Goal: Task Accomplishment & Management: Manage account settings

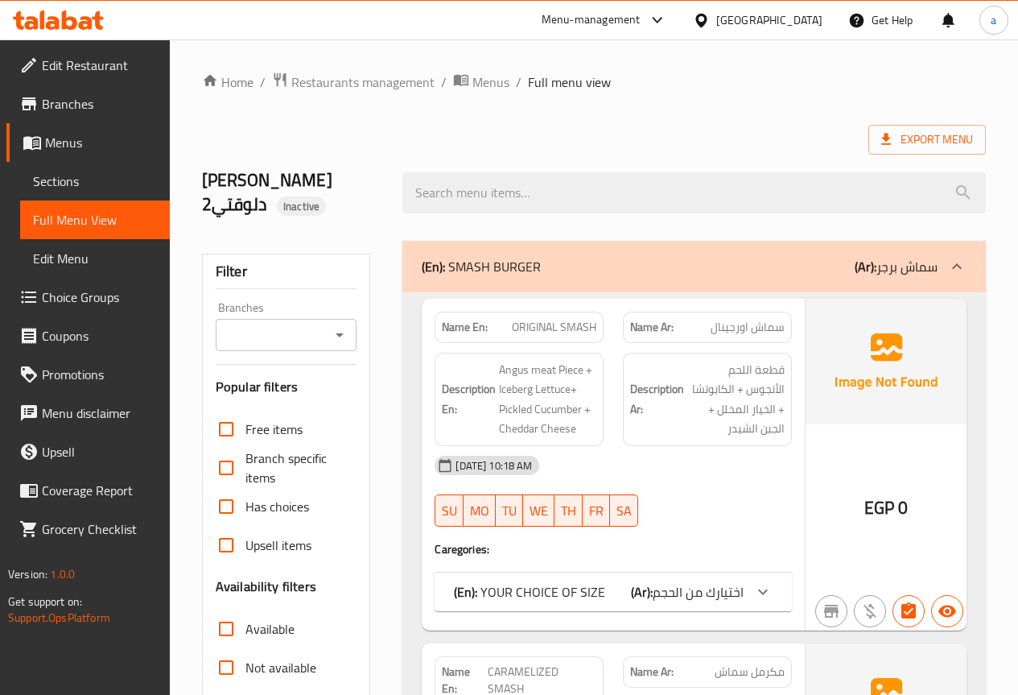
click at [290, 184] on h2 "[PERSON_NAME] دلوقتي2 Inactive" at bounding box center [293, 192] width 182 height 48
drag, startPoint x: 336, startPoint y: 180, endPoint x: 238, endPoint y: 171, distance: 98.7
click at [238, 171] on h2 "[PERSON_NAME] دلوقتي2 Inactive" at bounding box center [293, 192] width 182 height 48
click at [215, 173] on h2 "[PERSON_NAME] دلوقتي2 Inactive" at bounding box center [293, 192] width 182 height 48
drag, startPoint x: 225, startPoint y: 184, endPoint x: 361, endPoint y: 189, distance: 137.0
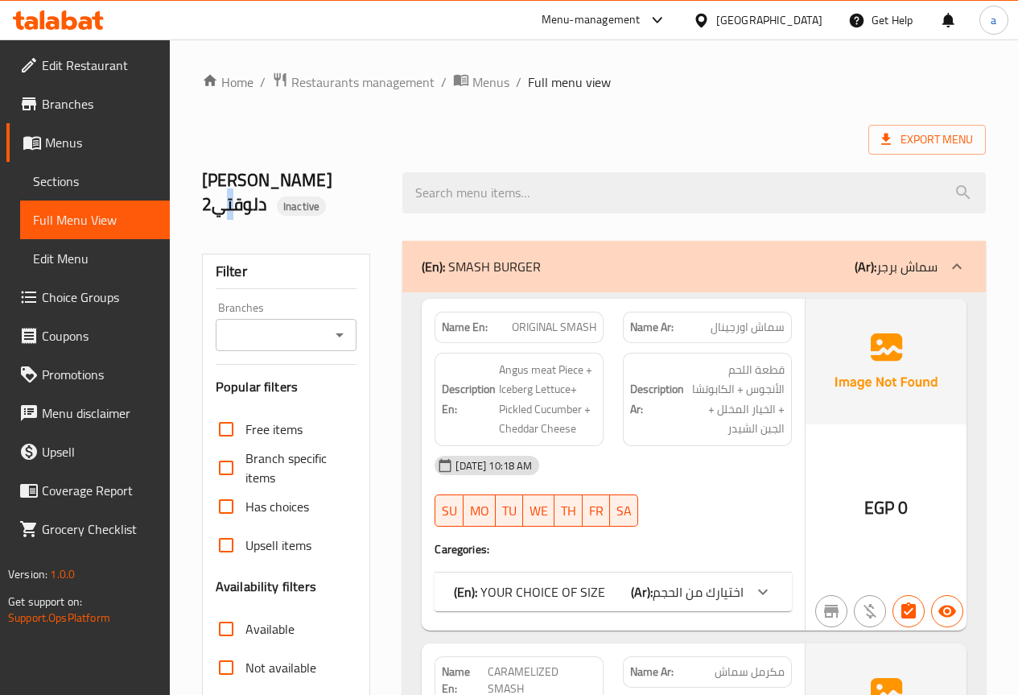
click at [361, 189] on div "[PERSON_NAME] دلوقتي2 Inactive" at bounding box center [292, 193] width 201 height 96
click at [377, 189] on h2 "[PERSON_NAME] دلوقتي2 Inactive" at bounding box center [293, 192] width 182 height 48
click at [903, 137] on span "Export Menu" at bounding box center [928, 140] width 92 height 20
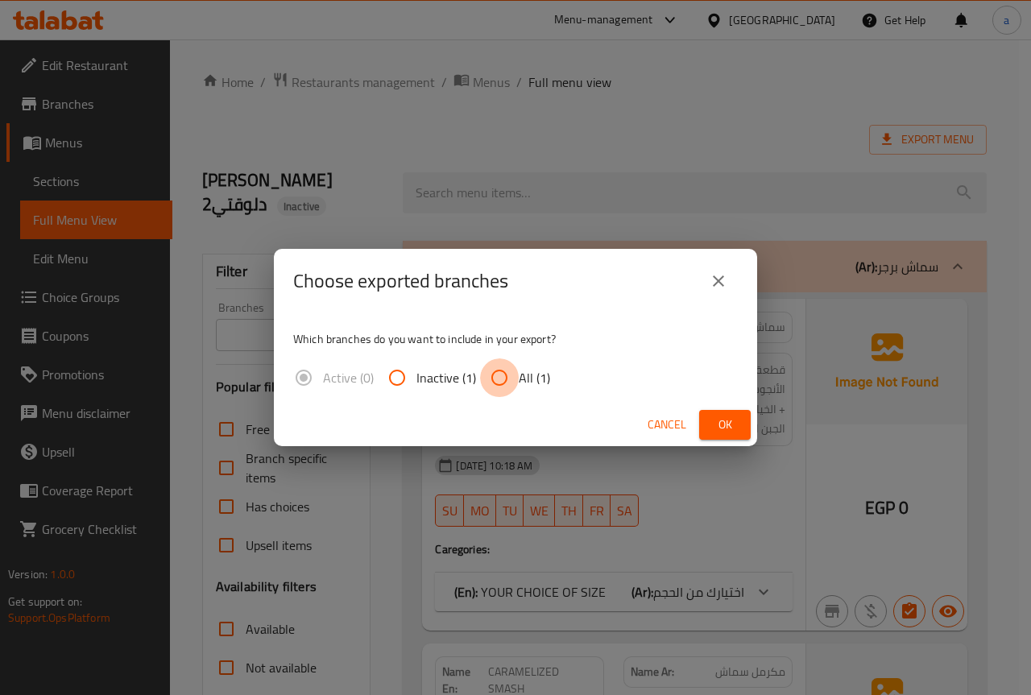
click at [502, 370] on input "All (1)" at bounding box center [499, 377] width 39 height 39
radio input "true"
click at [716, 417] on span "Ok" at bounding box center [725, 425] width 26 height 20
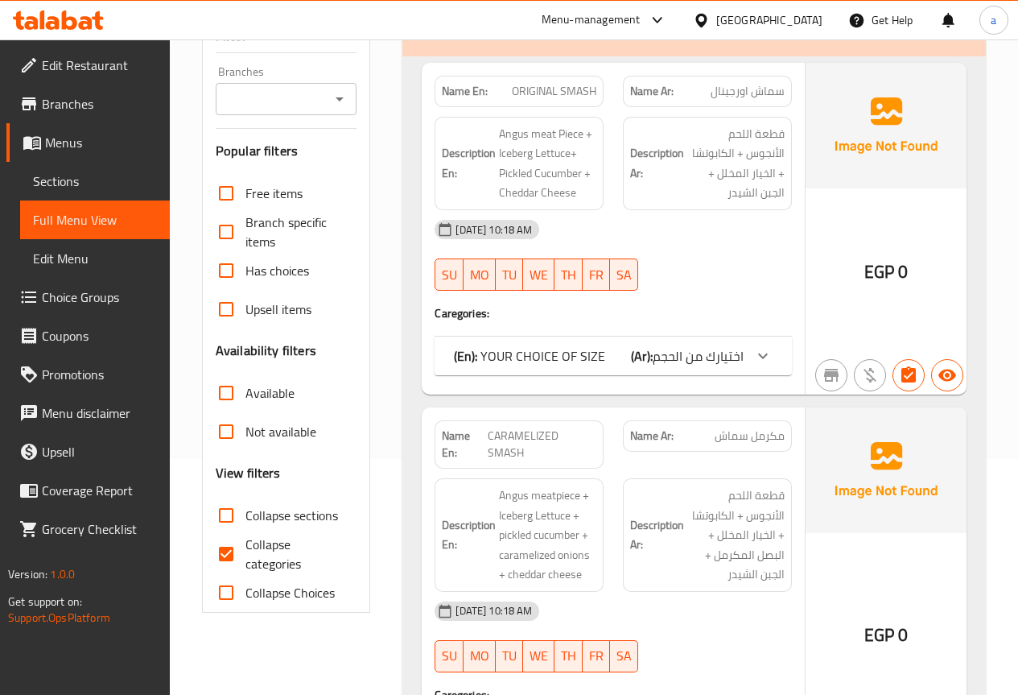
scroll to position [242, 0]
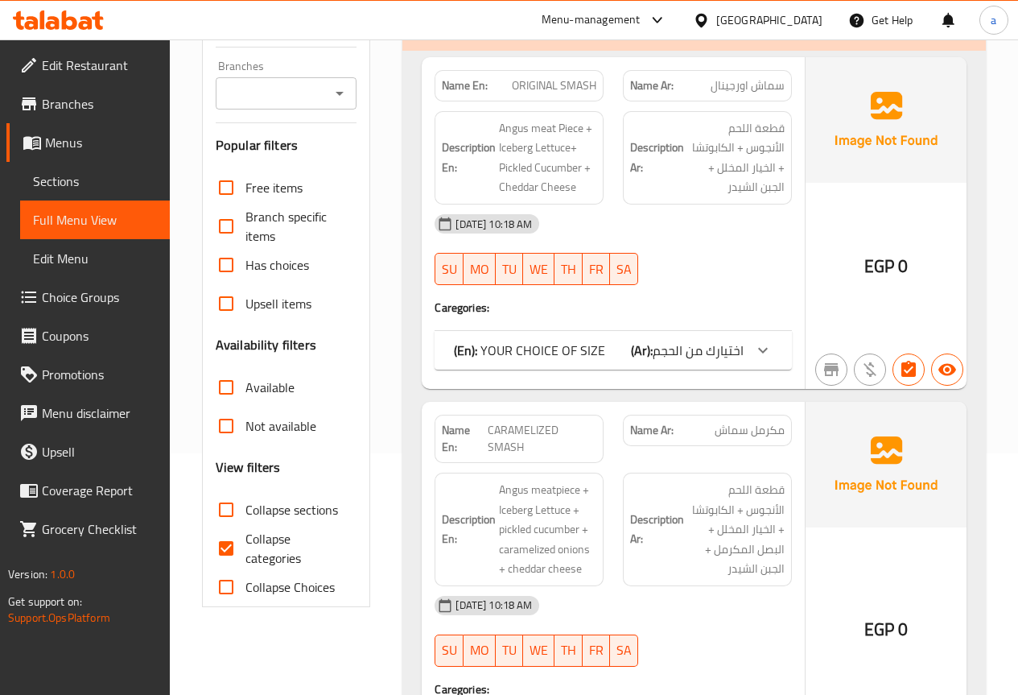
click at [251, 547] on span "Collapse categories" at bounding box center [295, 548] width 99 height 39
click at [246, 547] on input "Collapse categories" at bounding box center [226, 548] width 39 height 39
checkbox input "false"
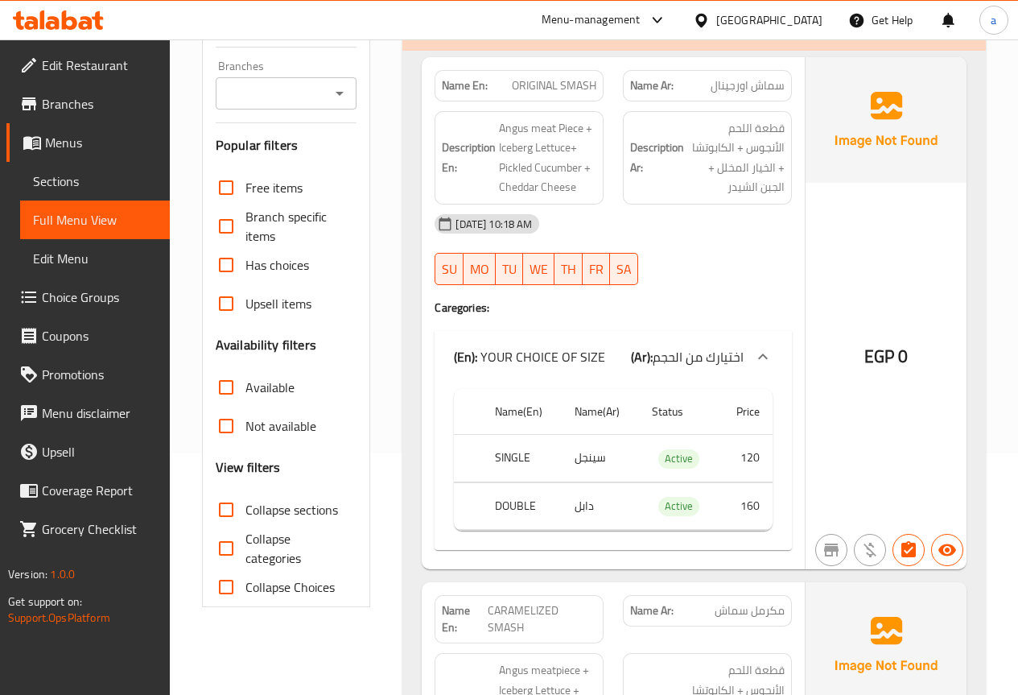
scroll to position [0, 0]
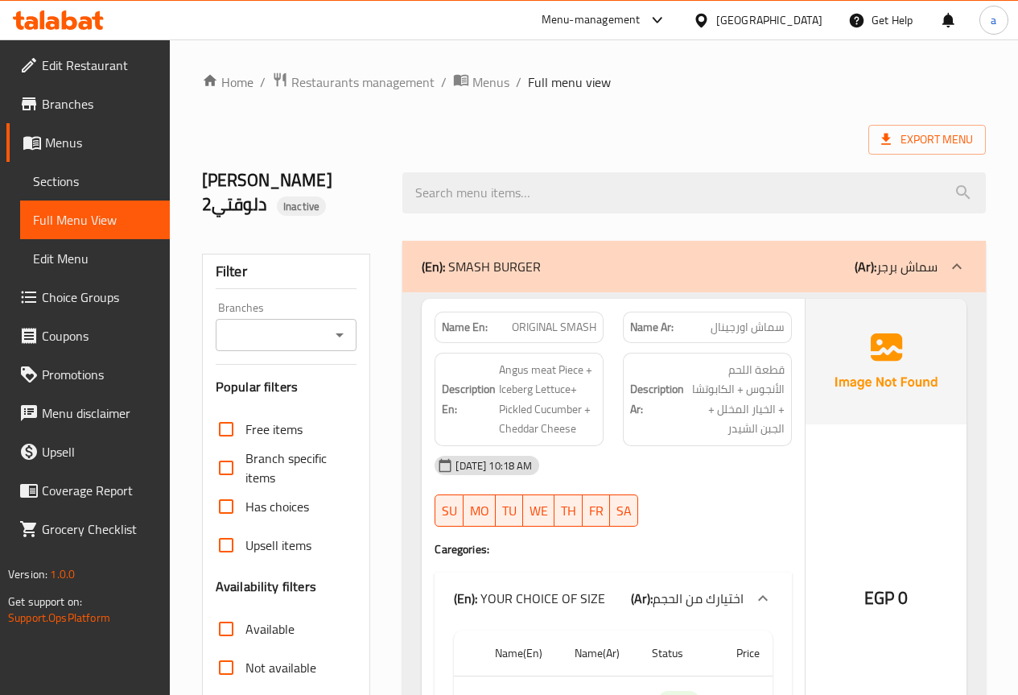
click at [317, 185] on h2 "[PERSON_NAME] دلوقتي2 Inactive" at bounding box center [293, 192] width 182 height 48
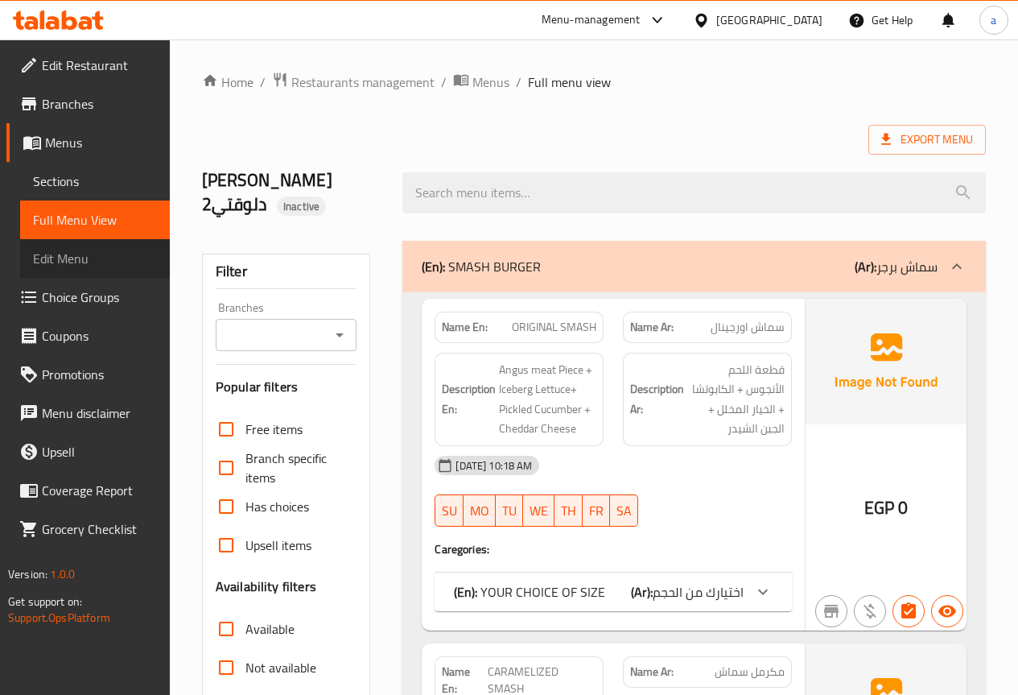
click at [95, 248] on link "Edit Menu" at bounding box center [95, 258] width 150 height 39
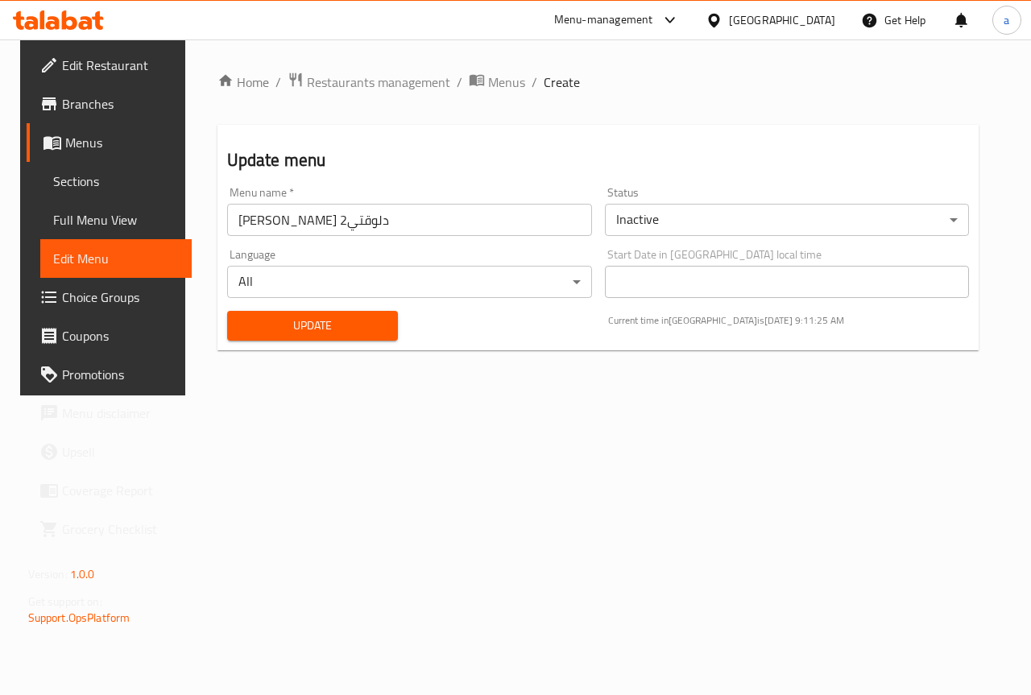
click at [79, 152] on span "Menus" at bounding box center [122, 142] width 114 height 19
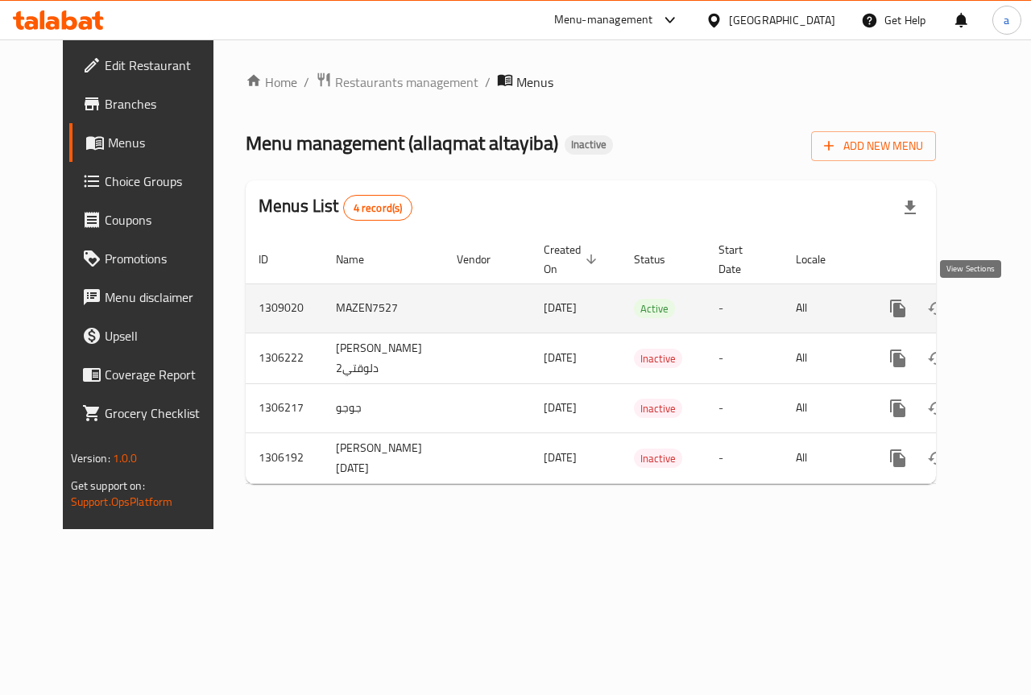
click at [1006, 310] on icon "enhanced table" at bounding box center [1013, 308] width 14 height 14
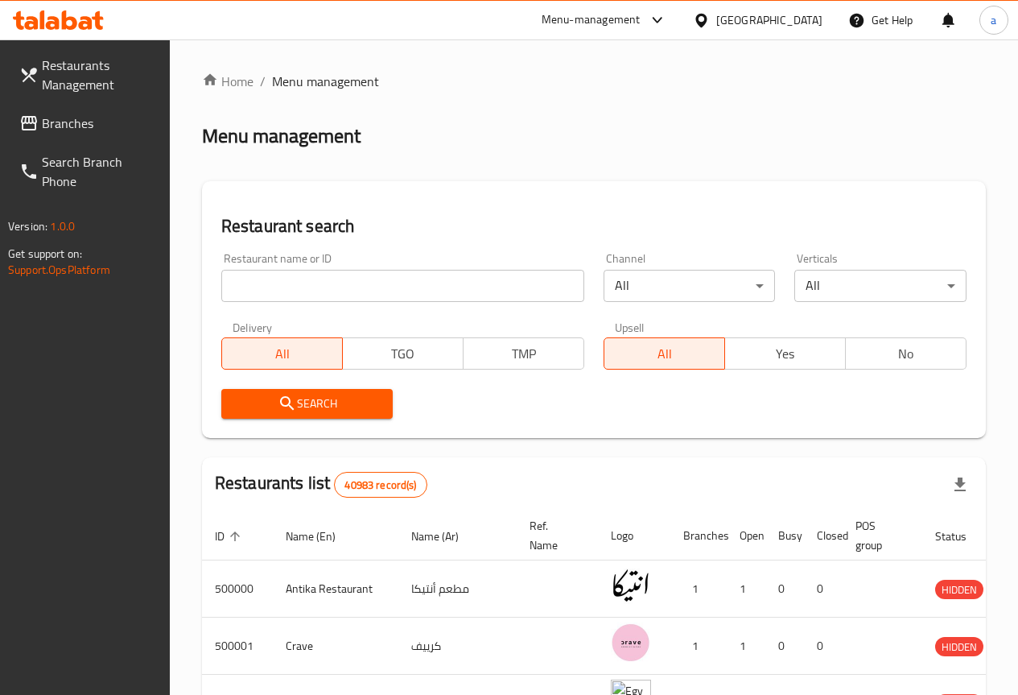
click at [122, 54] on link "Restaurants Management" at bounding box center [87, 75] width 163 height 58
